Goal: Transaction & Acquisition: Book appointment/travel/reservation

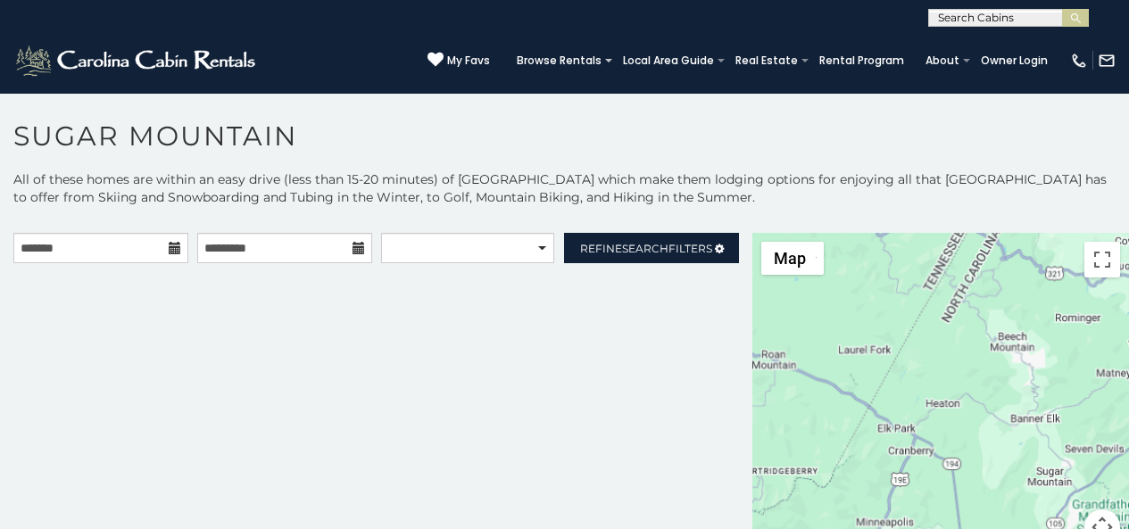
scroll to position [54, 0]
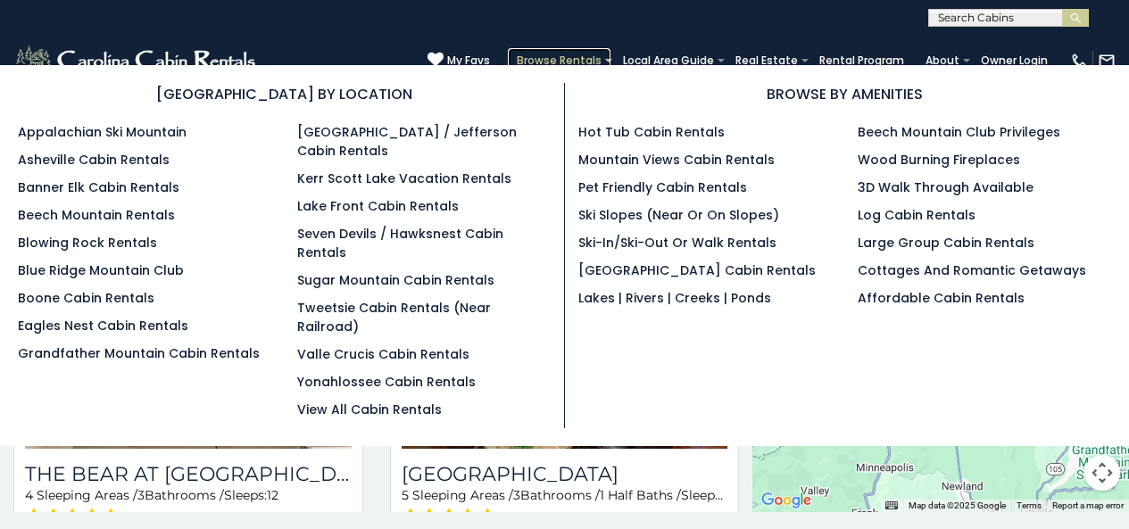
click at [599, 51] on link "Browse Rentals" at bounding box center [559, 60] width 103 height 25
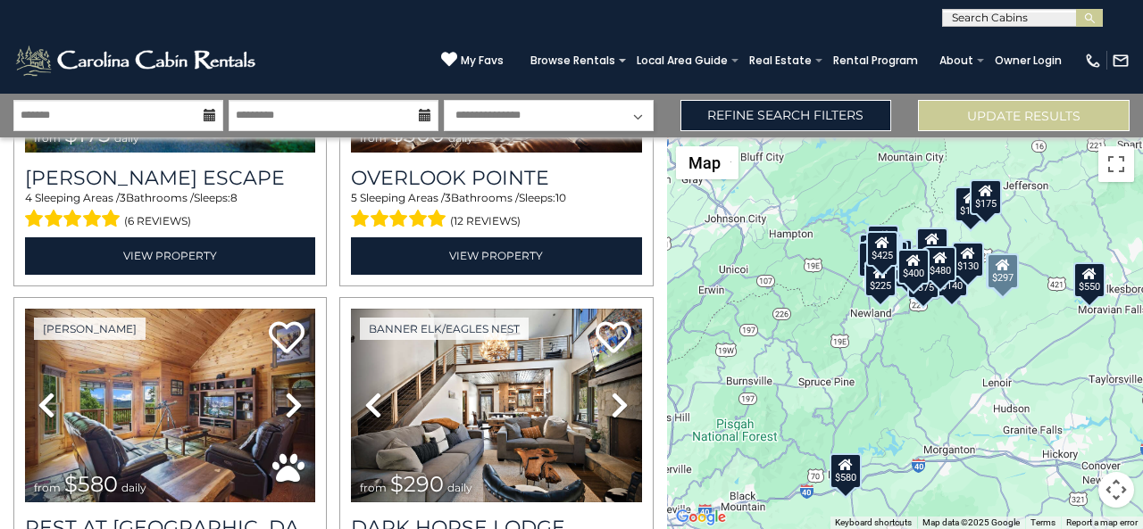
scroll to position [632, 0]
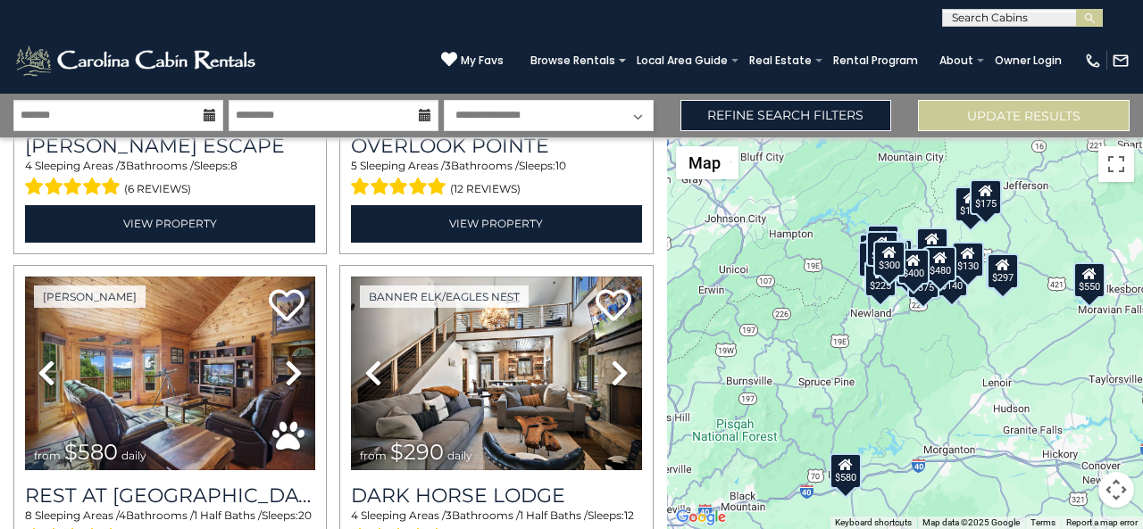
click at [351, 23] on div "**********" at bounding box center [571, 13] width 1143 height 27
click at [868, 51] on link "Rental Program" at bounding box center [875, 60] width 103 height 25
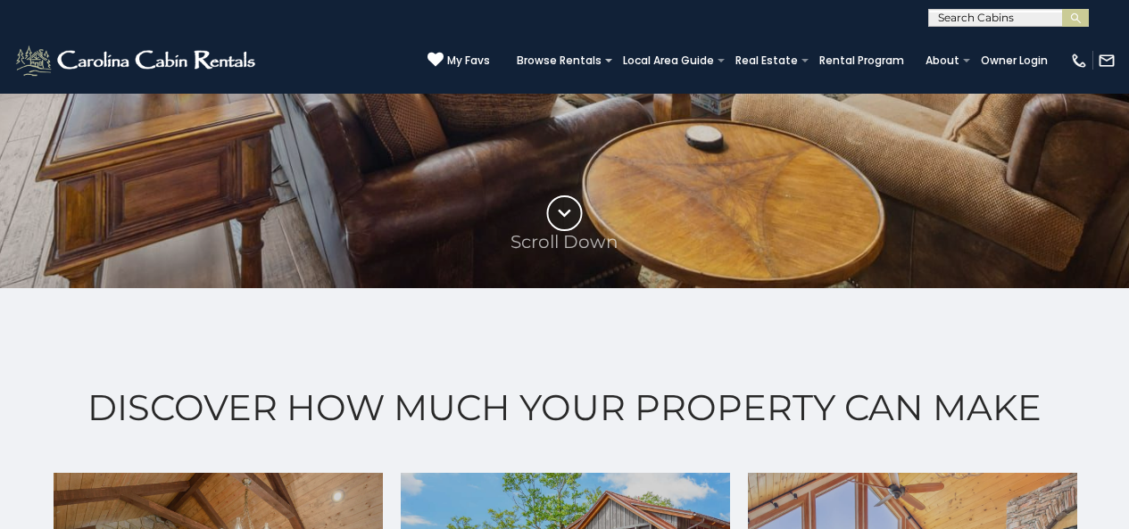
scroll to position [793, 0]
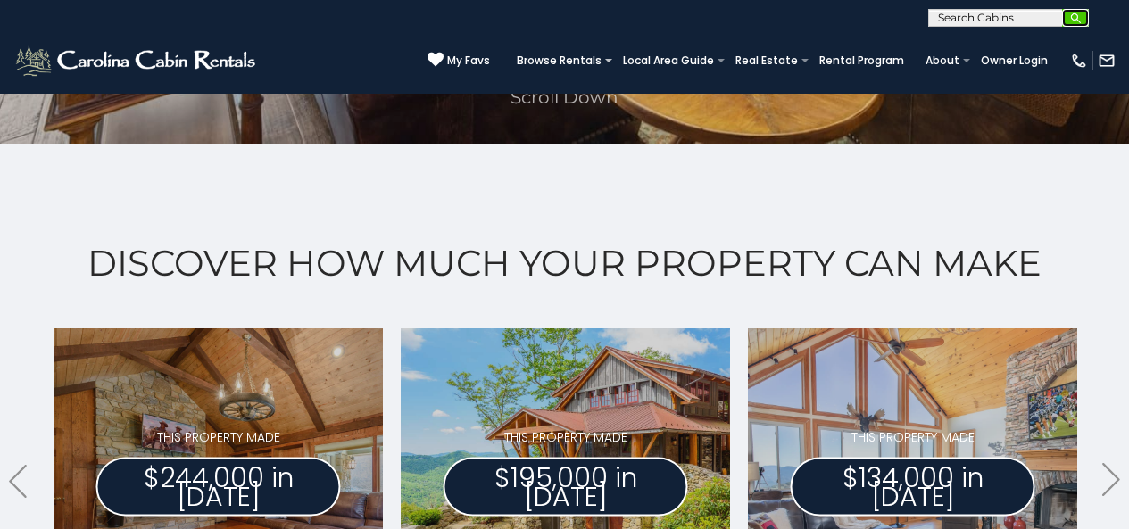
click at [1071, 20] on img "submit" at bounding box center [1076, 18] width 13 height 13
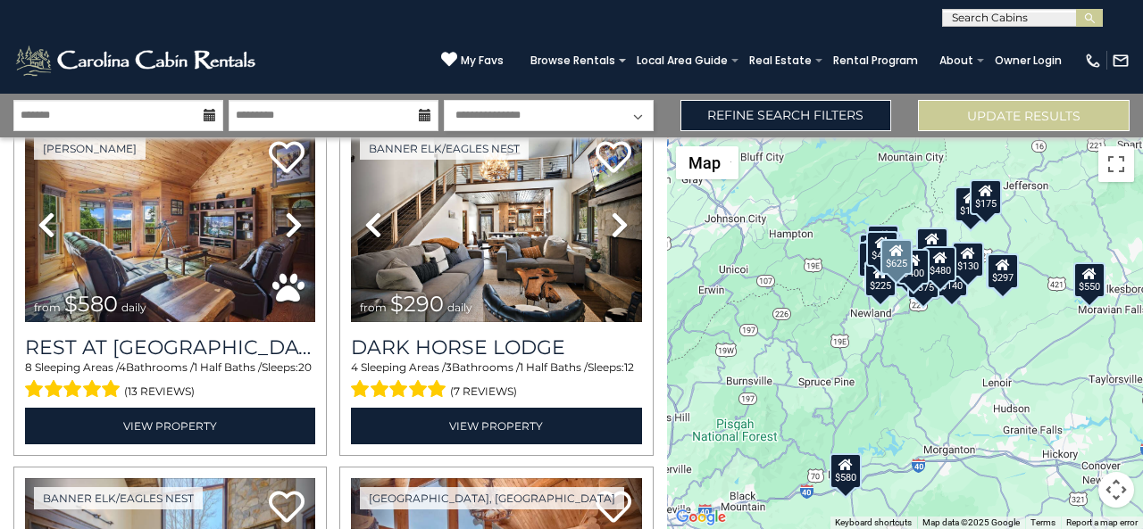
scroll to position [781, 0]
